Goal: Information Seeking & Learning: Learn about a topic

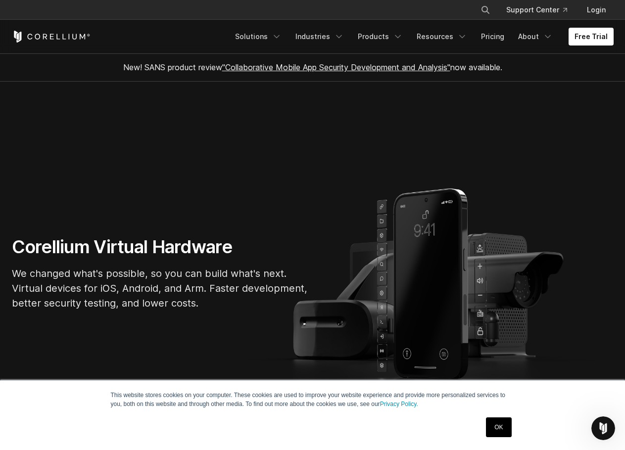
click at [502, 430] on link "OK" at bounding box center [498, 427] width 25 height 20
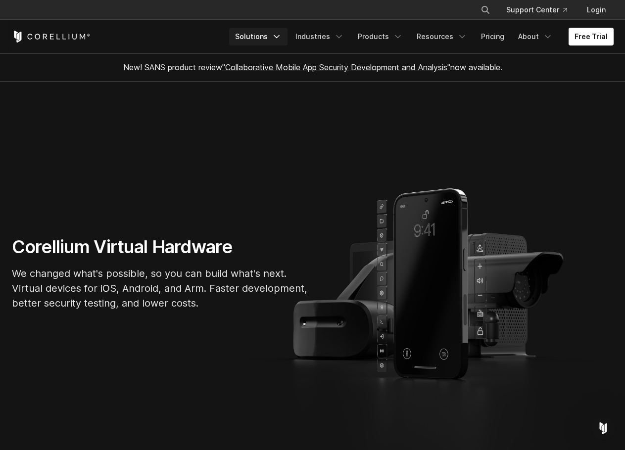
click at [278, 33] on link "Solutions" at bounding box center [258, 37] width 58 height 18
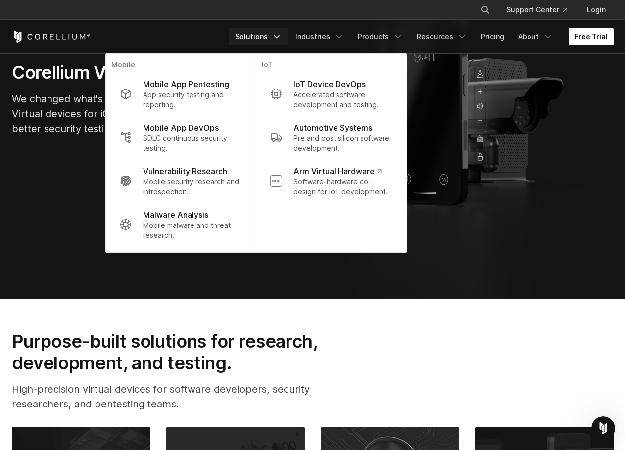
scroll to position [198, 0]
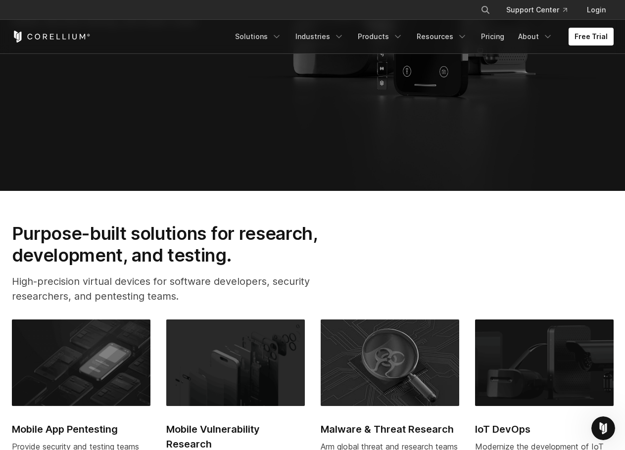
scroll to position [396, 0]
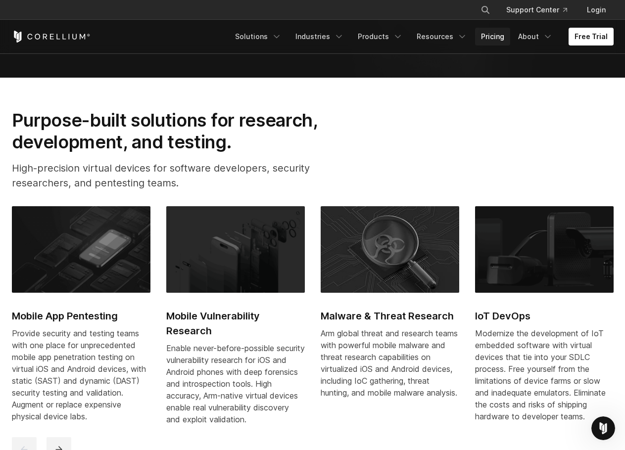
click at [492, 37] on link "Pricing" at bounding box center [492, 37] width 35 height 18
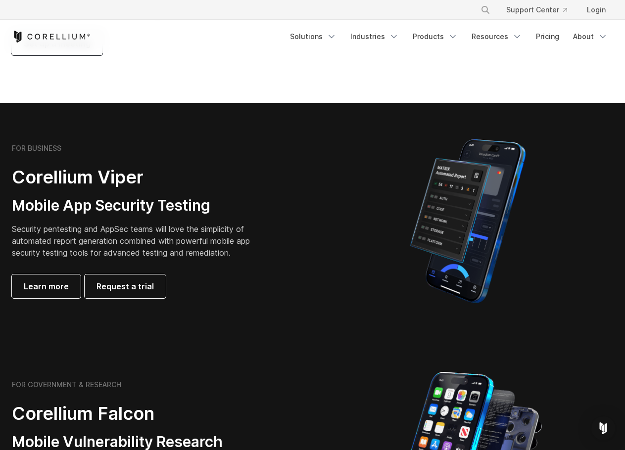
scroll to position [198, 0]
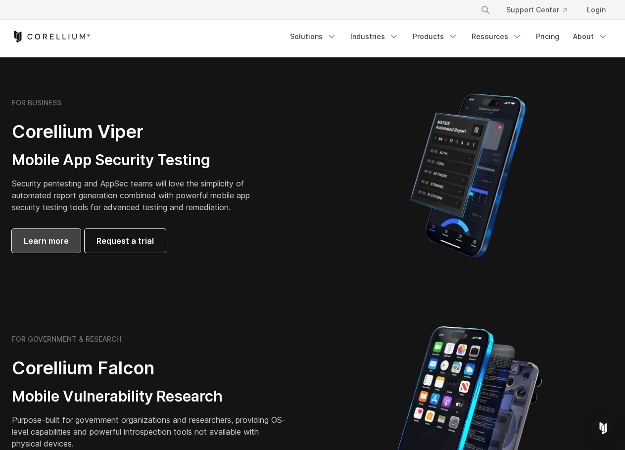
click at [49, 238] on span "Learn more" at bounding box center [46, 241] width 45 height 12
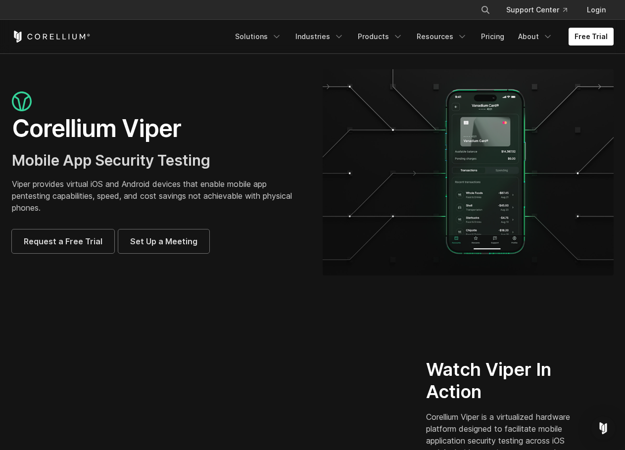
click at [56, 34] on icon "Corellium Home" at bounding box center [51, 37] width 79 height 12
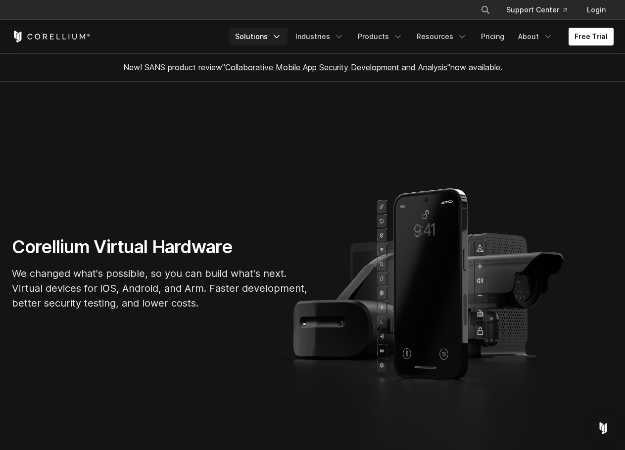
click at [266, 39] on link "Solutions" at bounding box center [258, 37] width 58 height 18
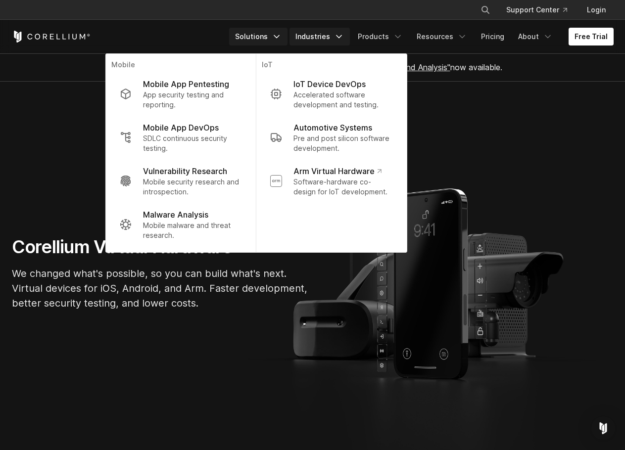
click at [329, 37] on link "Industries" at bounding box center [319, 37] width 60 height 18
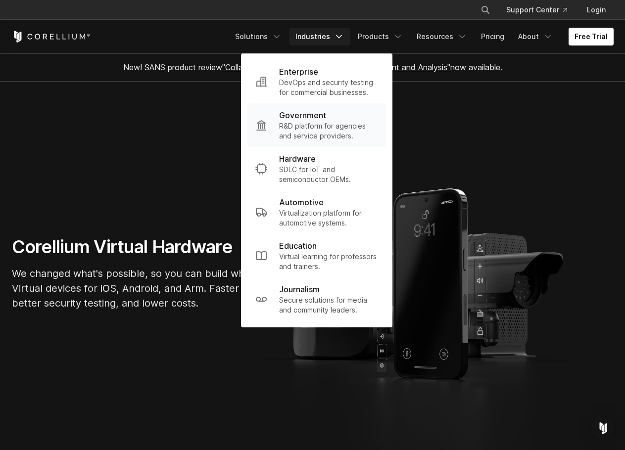
click at [311, 127] on p "R&D platform for agencies and service providers." at bounding box center [328, 131] width 99 height 20
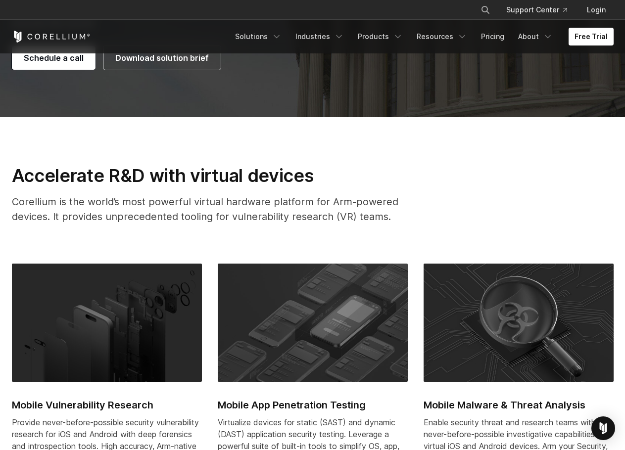
scroll to position [247, 0]
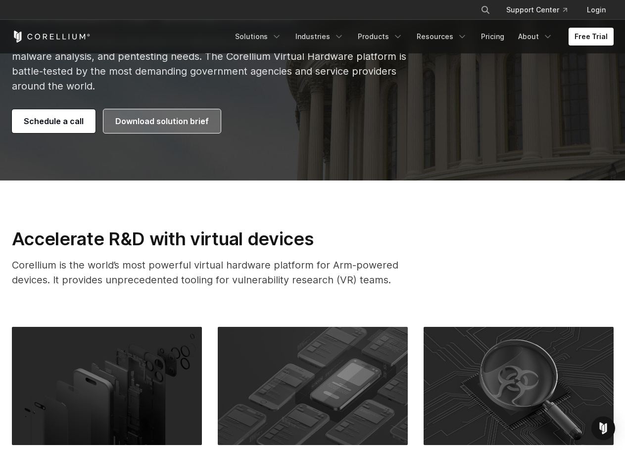
click at [169, 121] on span "Download solution brief" at bounding box center [161, 121] width 93 height 12
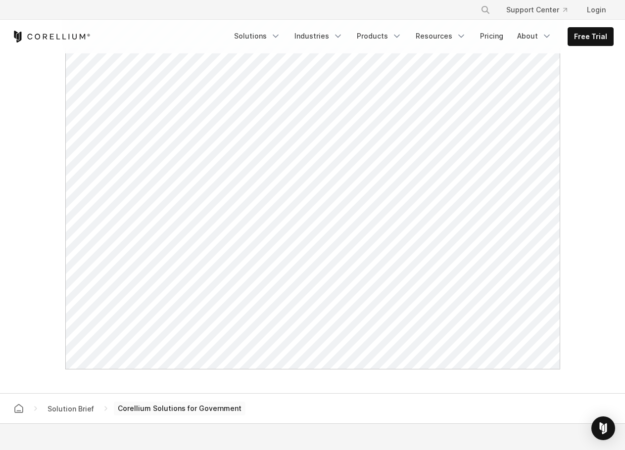
scroll to position [396, 0]
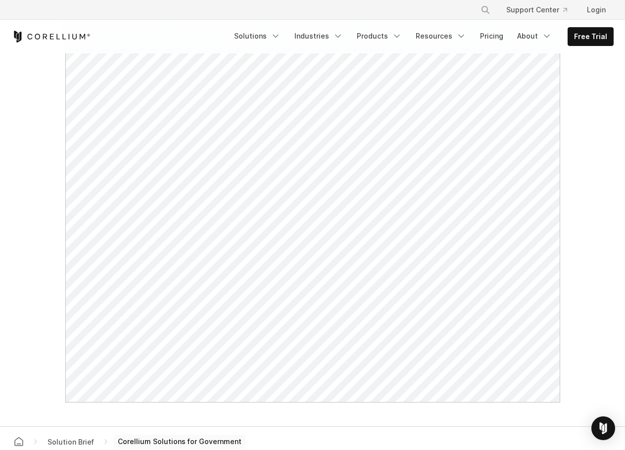
click at [143, 21] on div "Free Trial Solutions" at bounding box center [312, 37] width 601 height 34
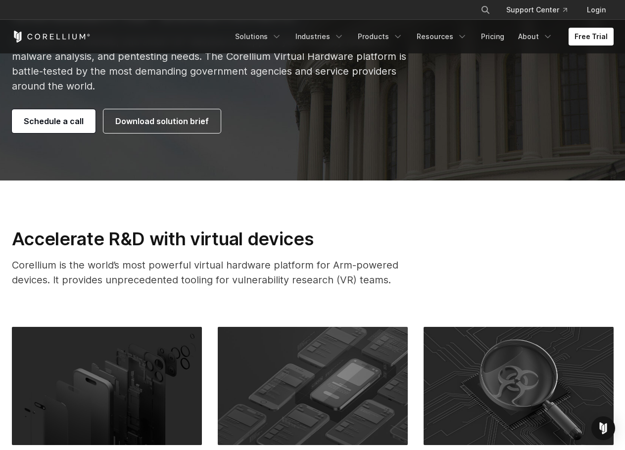
drag, startPoint x: 358, startPoint y: 128, endPoint x: 335, endPoint y: 121, distance: 23.8
click at [358, 128] on div "Schedule a call Download solution brief" at bounding box center [209, 121] width 394 height 24
click at [64, 37] on icon "Corellium Home" at bounding box center [51, 37] width 79 height 12
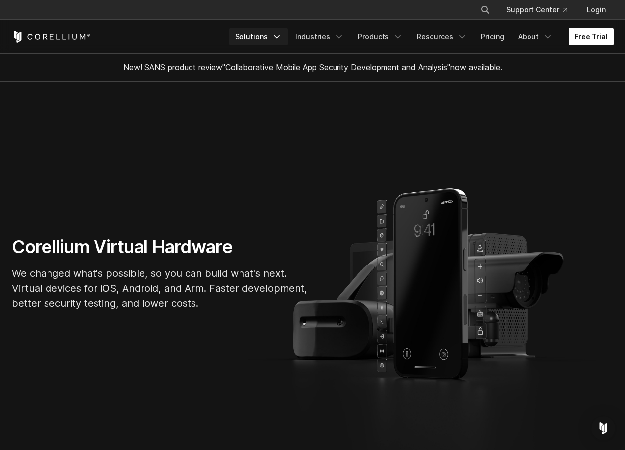
click at [265, 36] on link "Solutions" at bounding box center [258, 37] width 58 height 18
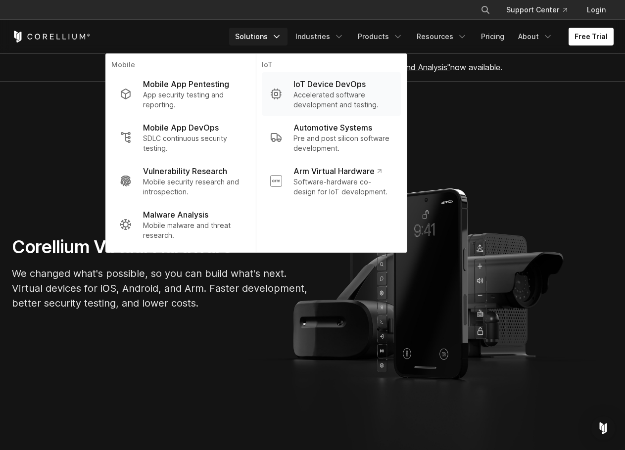
click at [336, 86] on p "IoT Device DevOps" at bounding box center [329, 84] width 72 height 12
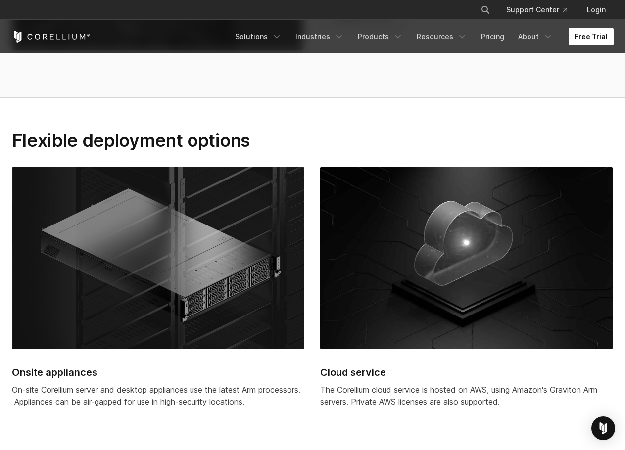
scroll to position [2473, 0]
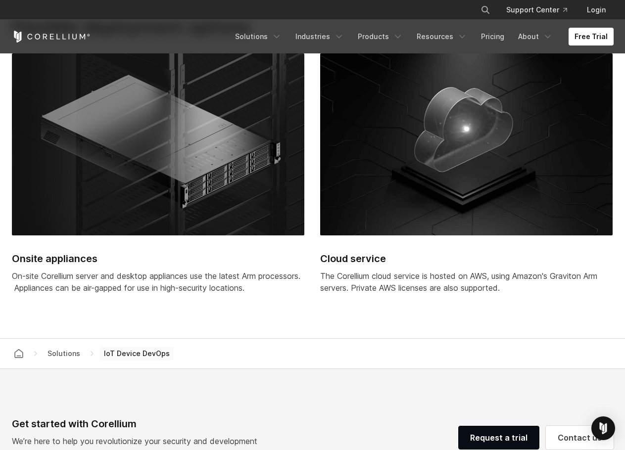
click at [66, 36] on icon "Corellium Home" at bounding box center [51, 37] width 79 height 12
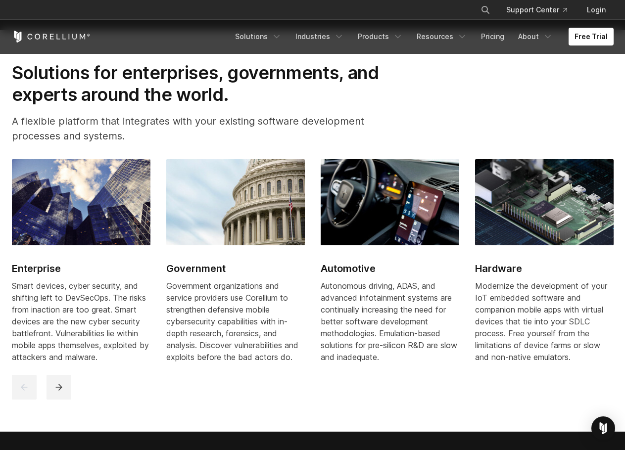
scroll to position [1187, 0]
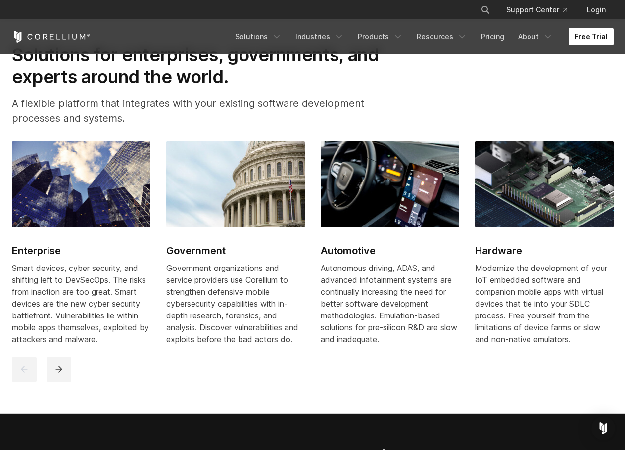
click at [188, 258] on h2 "Government" at bounding box center [235, 250] width 138 height 15
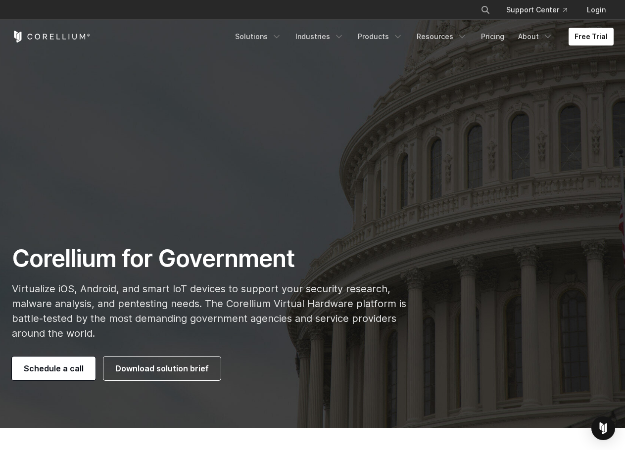
click at [333, 140] on section "Corellium for Government Virtualize iOS, Android, and smart IoT devices to supp…" at bounding box center [312, 214] width 625 height 428
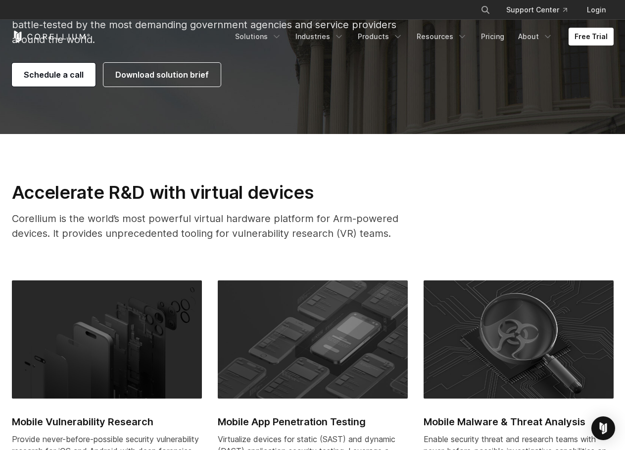
scroll to position [396, 0]
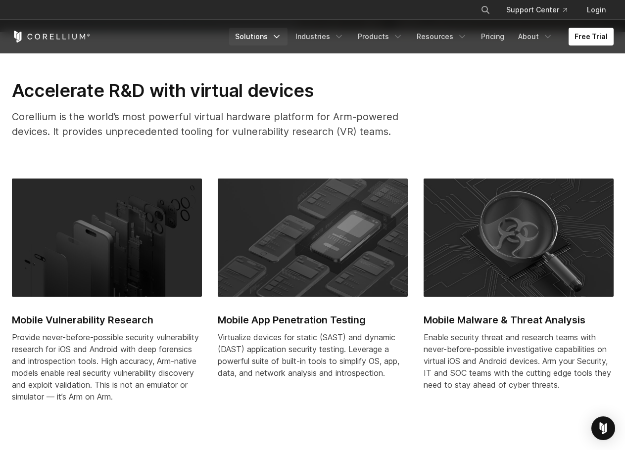
click at [259, 37] on link "Solutions" at bounding box center [258, 37] width 58 height 18
